Goal: Task Accomplishment & Management: Complete application form

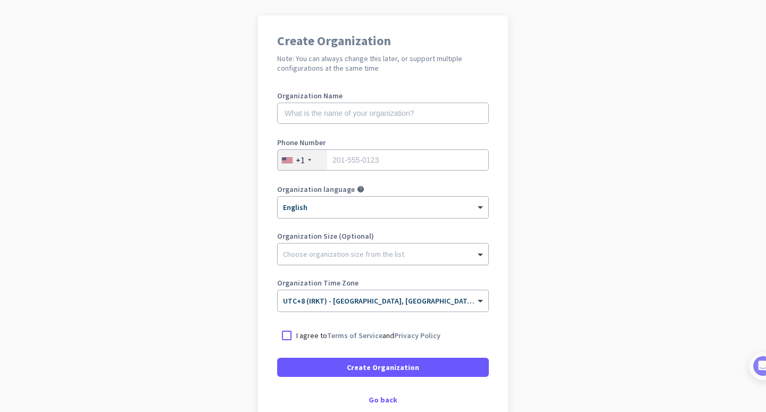
scroll to position [7, 0]
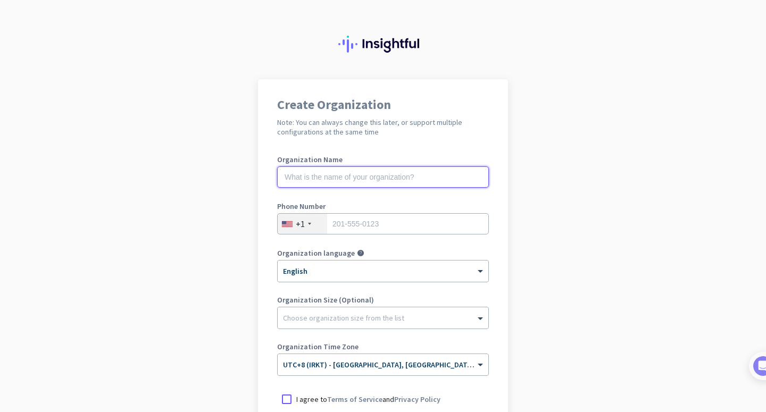
drag, startPoint x: 325, startPoint y: 169, endPoint x: 336, endPoint y: 185, distance: 19.6
click at [325, 169] on input "text" at bounding box center [383, 177] width 212 height 21
type input "wdqdwqqwd"
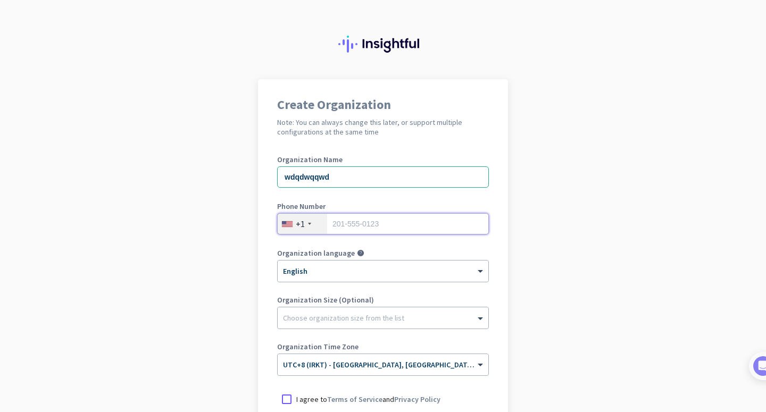
click at [354, 226] on input "tel" at bounding box center [383, 223] width 212 height 21
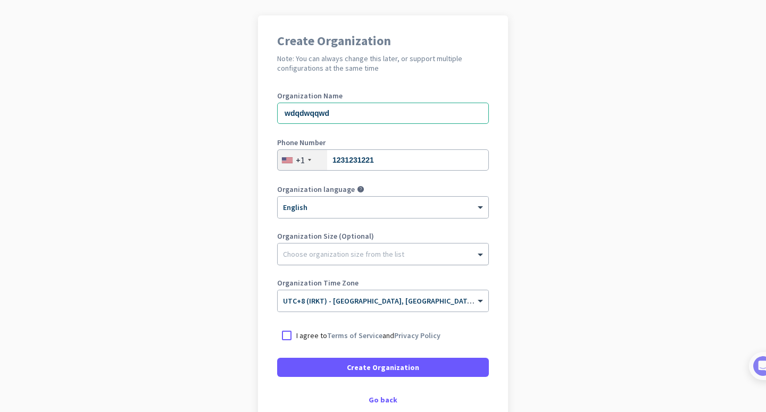
click at [318, 315] on div "Organization Time Zone × UTC+8 (IRKT) - [GEOGRAPHIC_DATA], [GEOGRAPHIC_DATA], […" at bounding box center [383, 300] width 212 height 43
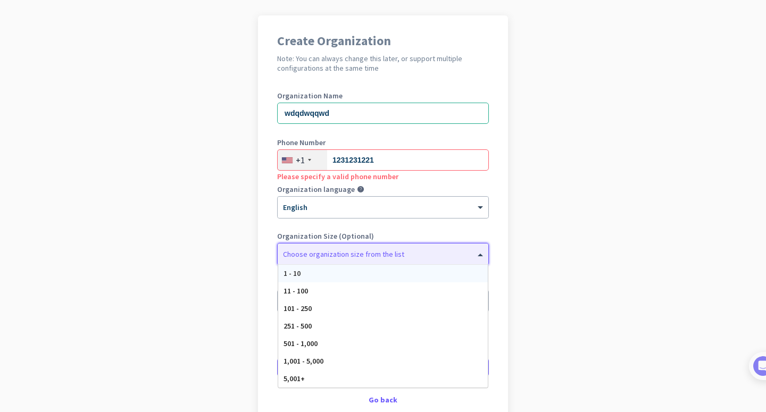
click at [348, 251] on div at bounding box center [383, 251] width 211 height 11
click at [346, 286] on div "11 - 100" at bounding box center [383, 292] width 210 height 18
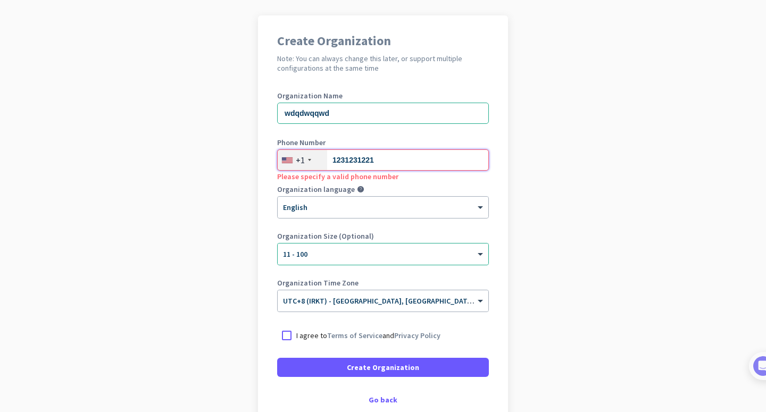
drag, startPoint x: 389, startPoint y: 160, endPoint x: 293, endPoint y: 159, distance: 96.8
click at [293, 159] on input "1231231221" at bounding box center [383, 159] width 212 height 21
paste input "[PHONE_NUMBER]"
click at [340, 160] on input "[PHONE_NUMBER]" at bounding box center [383, 159] width 212 height 21
type input "9833429737"
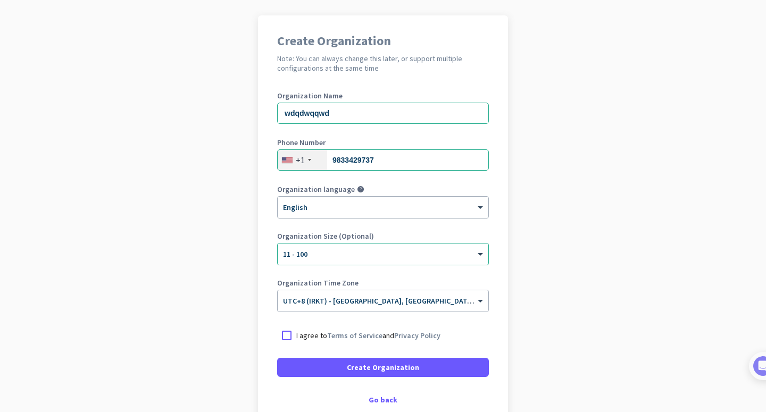
click at [308, 331] on p "I agree to Terms of Service and Privacy Policy" at bounding box center [368, 335] width 144 height 11
click at [0, 0] on input "I agree to Terms of Service and Privacy Policy" at bounding box center [0, 0] width 0 height 0
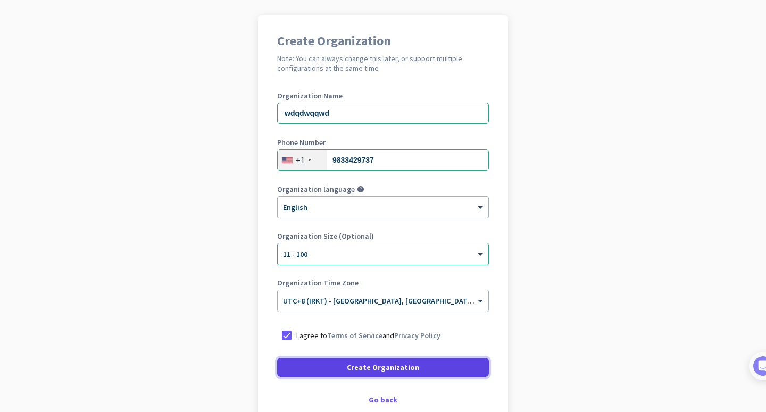
click at [366, 363] on span "Create Organization" at bounding box center [383, 367] width 72 height 11
